Goal: Task Accomplishment & Management: Manage account settings

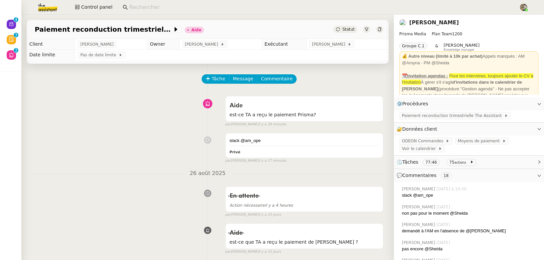
click at [144, 8] on input at bounding box center [320, 7] width 383 height 9
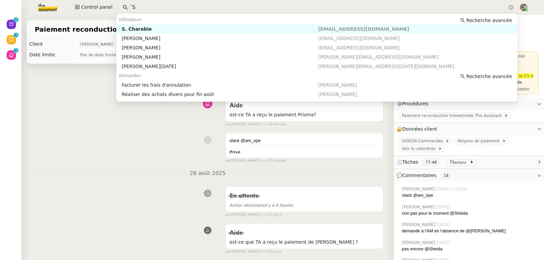
type input "¨"
click at [150, 27] on div "[PERSON_NAME]" at bounding box center [220, 29] width 197 height 6
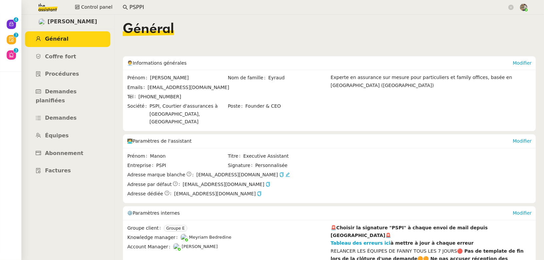
click at [202, 235] on span "Meyriam Bedredine" at bounding box center [210, 237] width 42 height 5
copy span "Meyriam Bedredine"
click at [143, 4] on input "PSPPI" at bounding box center [318, 7] width 378 height 9
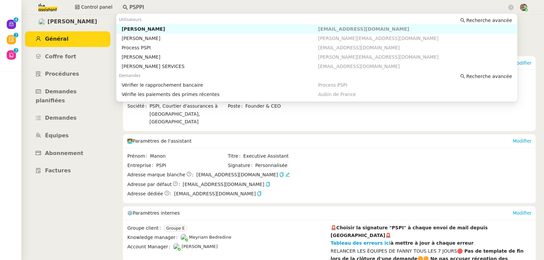
click at [143, 4] on input "PSPPI" at bounding box center [318, 7] width 378 height 9
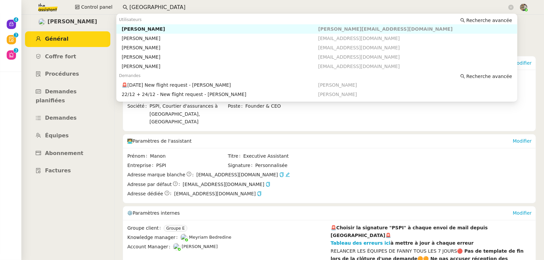
click at [147, 29] on div "[PERSON_NAME]" at bounding box center [220, 29] width 197 height 6
type input "[GEOGRAPHIC_DATA]"
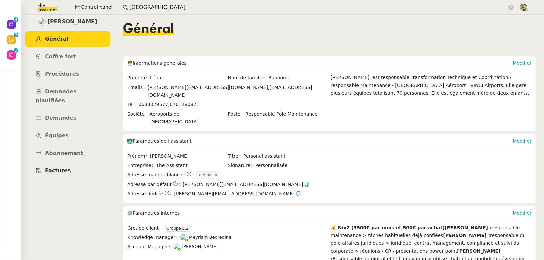
click at [53, 167] on span "Factures" at bounding box center [58, 170] width 26 height 6
click at [52, 150] on span "Abonnement" at bounding box center [64, 153] width 38 height 6
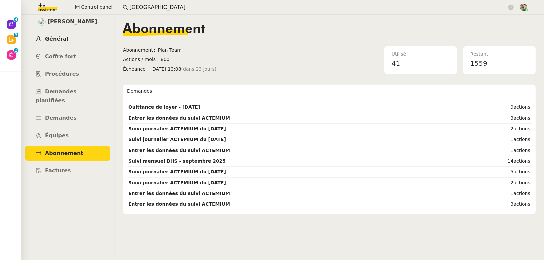
click at [49, 42] on span "Général" at bounding box center [56, 39] width 23 height 6
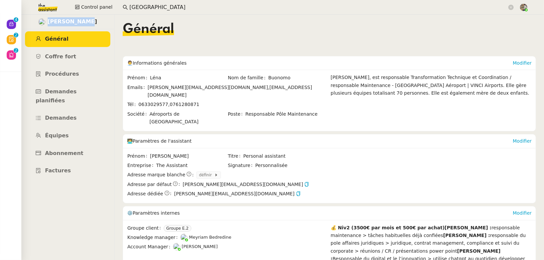
drag, startPoint x: 97, startPoint y: 26, endPoint x: 54, endPoint y: 24, distance: 42.4
click at [54, 24] on div "[PERSON_NAME]" at bounding box center [67, 22] width 93 height 15
copy span "[PERSON_NAME]"
click at [67, 115] on span "Demandes" at bounding box center [61, 118] width 32 height 6
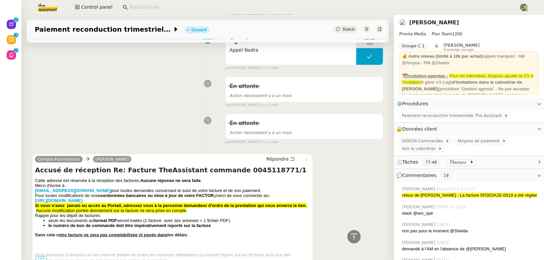
scroll to position [859, 0]
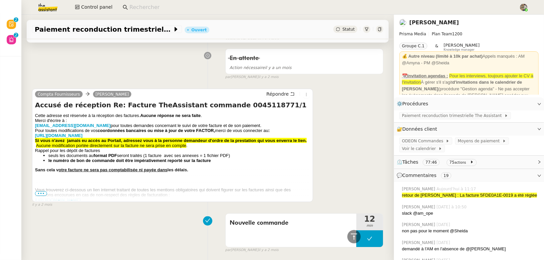
click at [129, 7] on input at bounding box center [320, 7] width 383 height 9
paste input "[PERSON_NAME]"
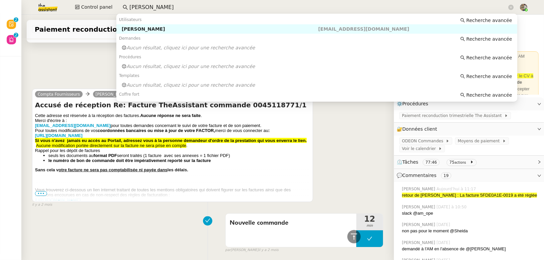
click at [139, 29] on div "[PERSON_NAME]" at bounding box center [220, 29] width 197 height 6
type input "[PERSON_NAME]"
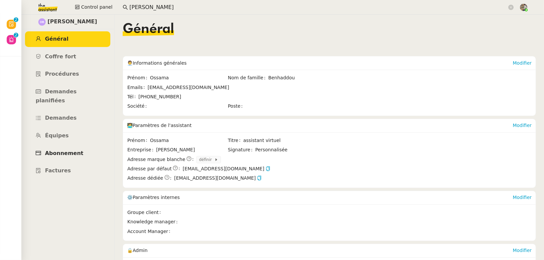
click at [67, 150] on span "Abonnement" at bounding box center [64, 153] width 38 height 6
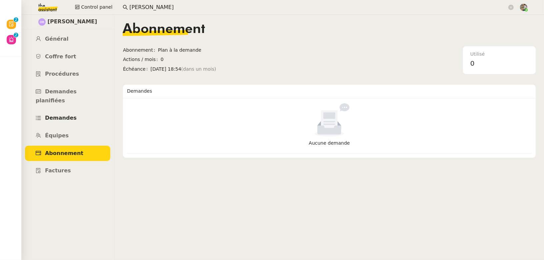
click at [61, 110] on link "Demandes" at bounding box center [67, 118] width 85 height 16
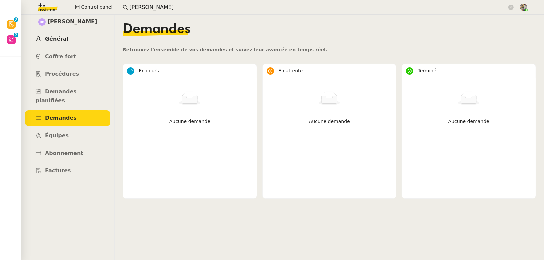
click at [72, 34] on link "Général" at bounding box center [67, 39] width 85 height 16
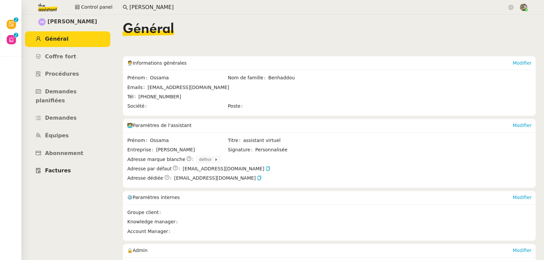
click at [59, 167] on span "Factures" at bounding box center [58, 170] width 26 height 6
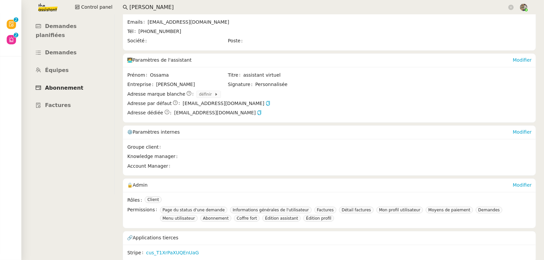
click at [68, 85] on span "Abonnement" at bounding box center [64, 88] width 38 height 6
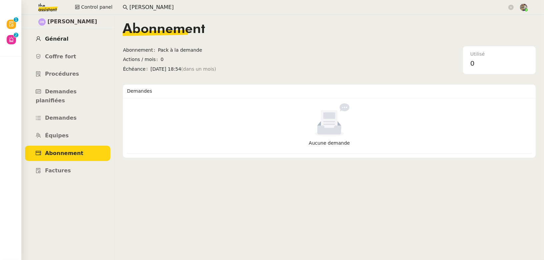
click at [61, 40] on span "Général" at bounding box center [56, 39] width 23 height 6
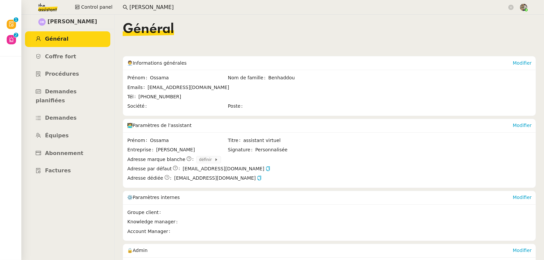
scroll to position [65, 0]
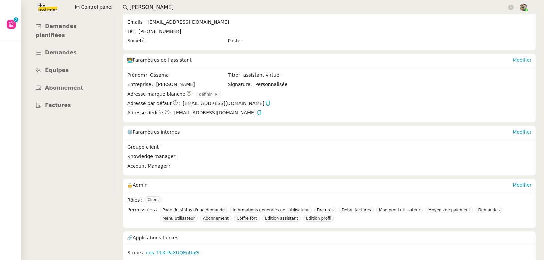
click at [525, 59] on link "Modifier" at bounding box center [522, 59] width 19 height 5
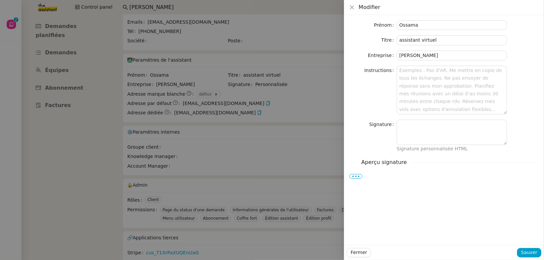
click at [290, 133] on div at bounding box center [272, 130] width 544 height 260
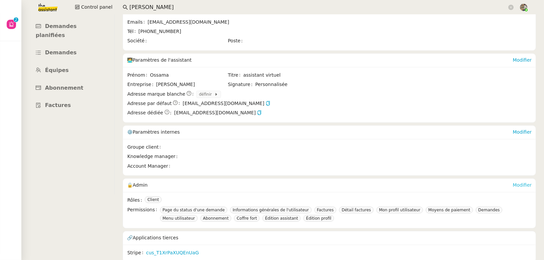
click at [525, 183] on link "Modifier" at bounding box center [522, 184] width 19 height 5
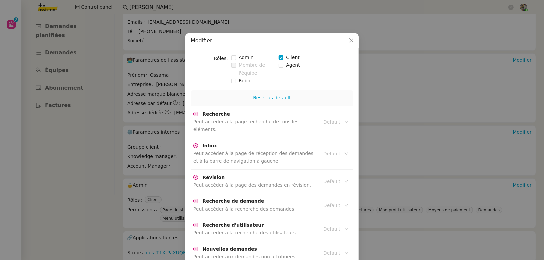
click at [280, 59] on span at bounding box center [281, 57] width 5 height 5
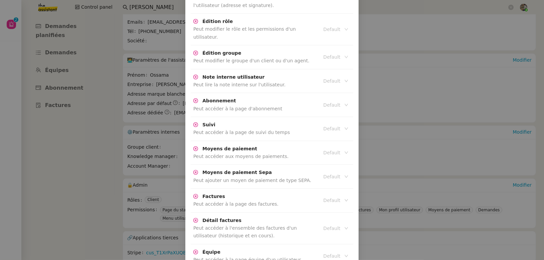
scroll to position [1460, 0]
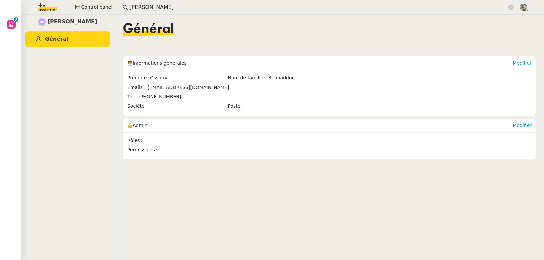
scroll to position [0, 0]
click at [35, 107] on div "Ossama Benhaddou Général" at bounding box center [67, 137] width 93 height 245
